Goal: Task Accomplishment & Management: Manage account settings

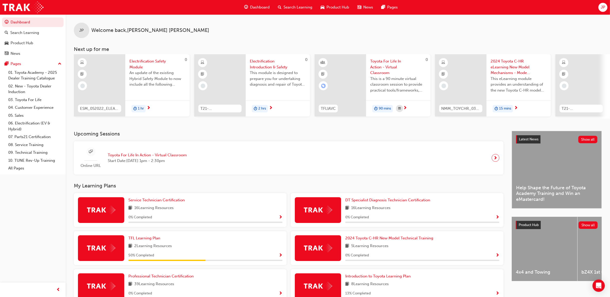
click at [602, 7] on span "JP" at bounding box center [603, 7] width 4 height 6
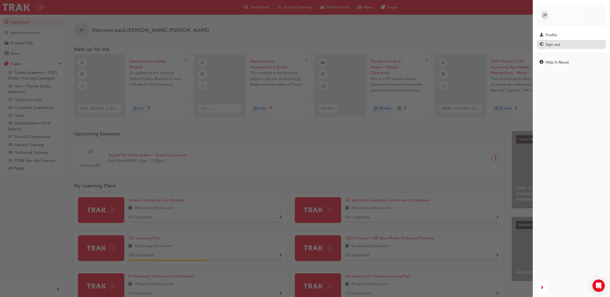
click at [550, 42] on div "Sign out" at bounding box center [552, 45] width 15 height 6
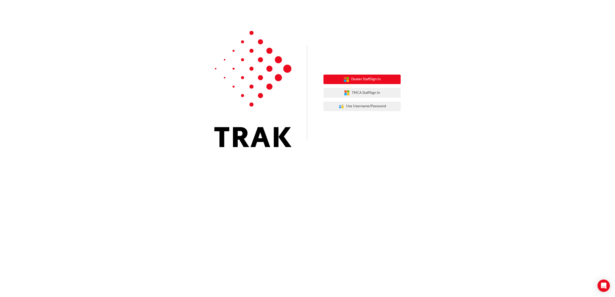
click at [393, 80] on button "Dealer Staff Sign In" at bounding box center [361, 80] width 77 height 10
